Goal: Subscribe to service/newsletter

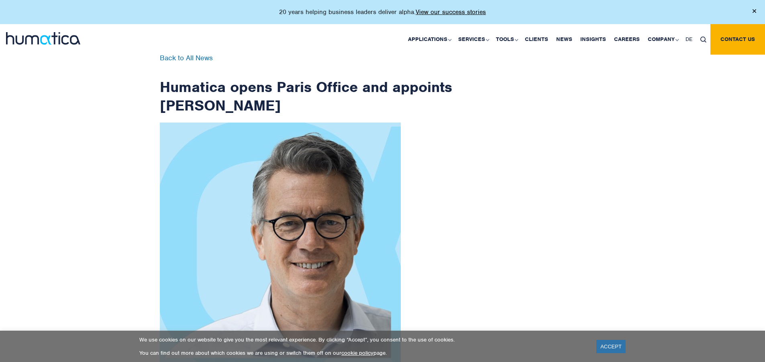
scroll to position [1280, 0]
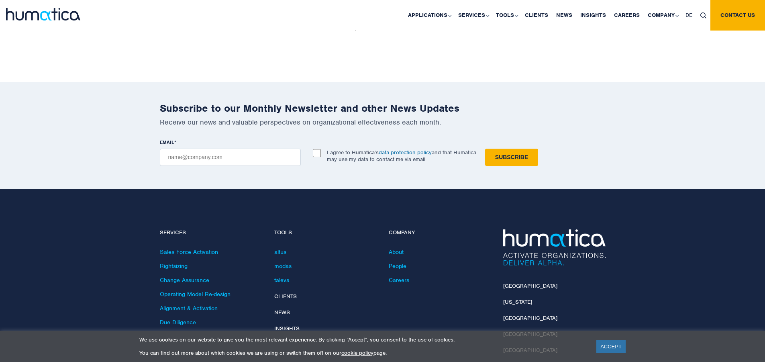
checkbox input "true"
type input "[EMAIL_ADDRESS][DOMAIN_NAME]"
click at [485, 148] on input "Subscribe" at bounding box center [511, 156] width 53 height 17
